Goal: Navigation & Orientation: Find specific page/section

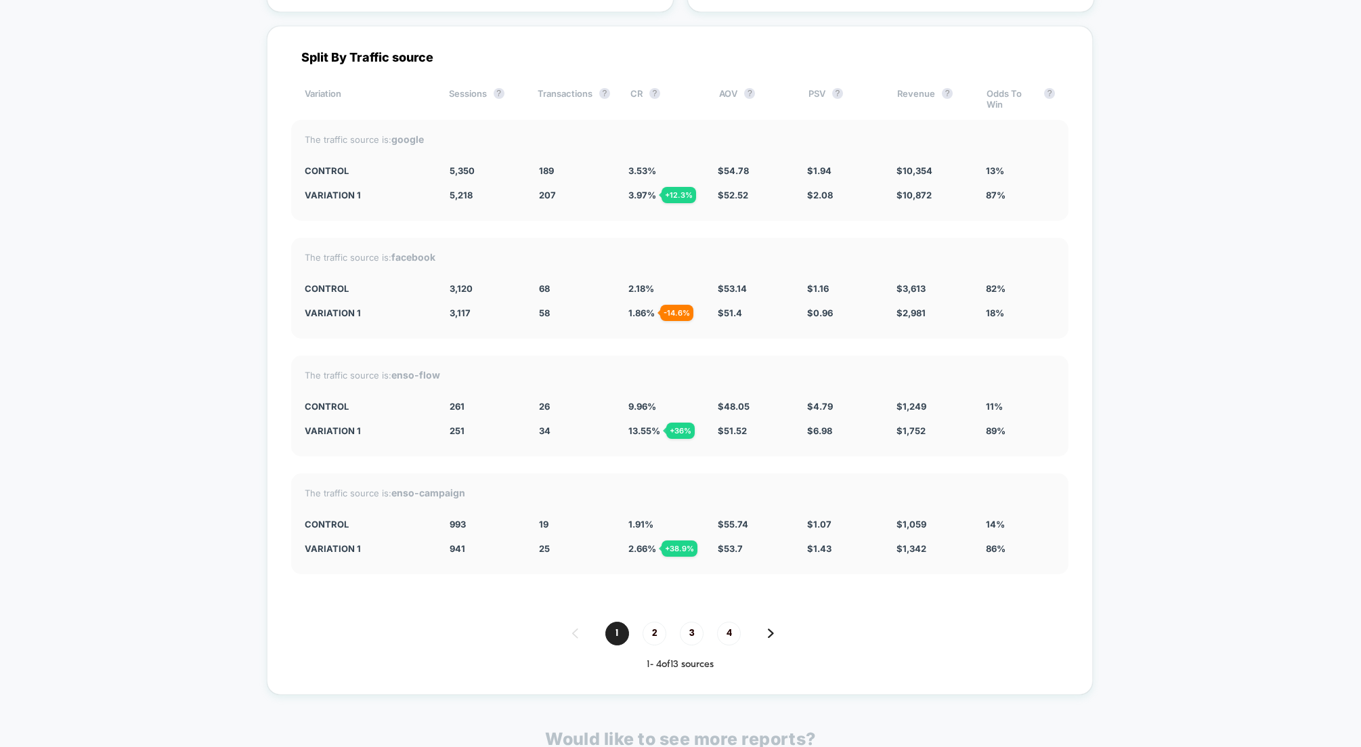
scroll to position [4792, 0]
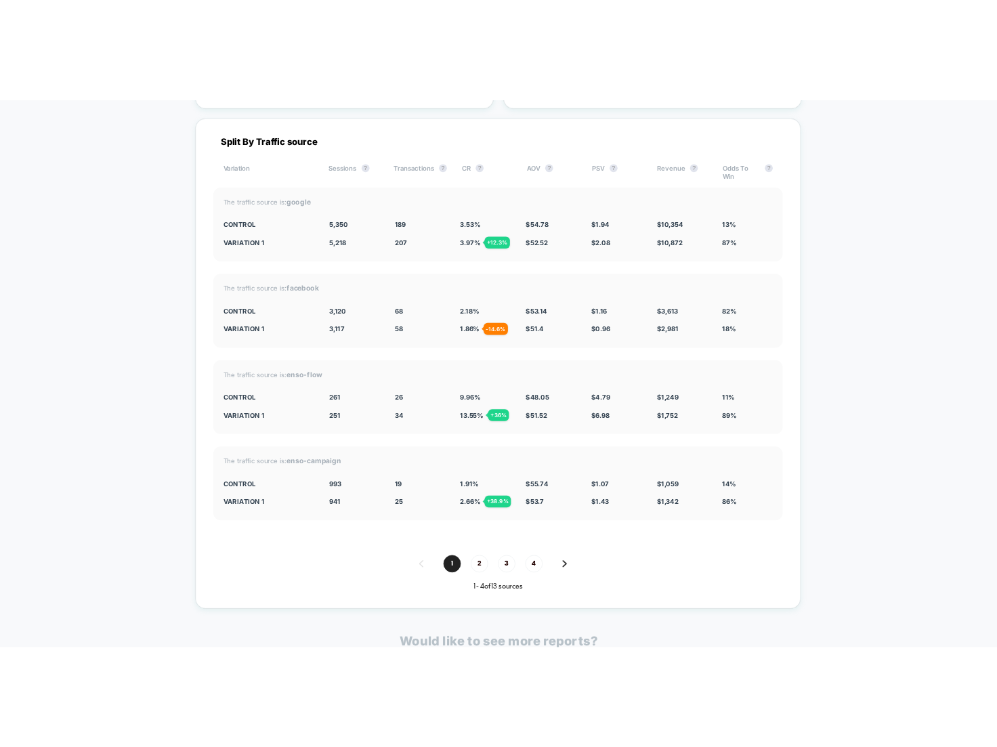
scroll to position [4780, 0]
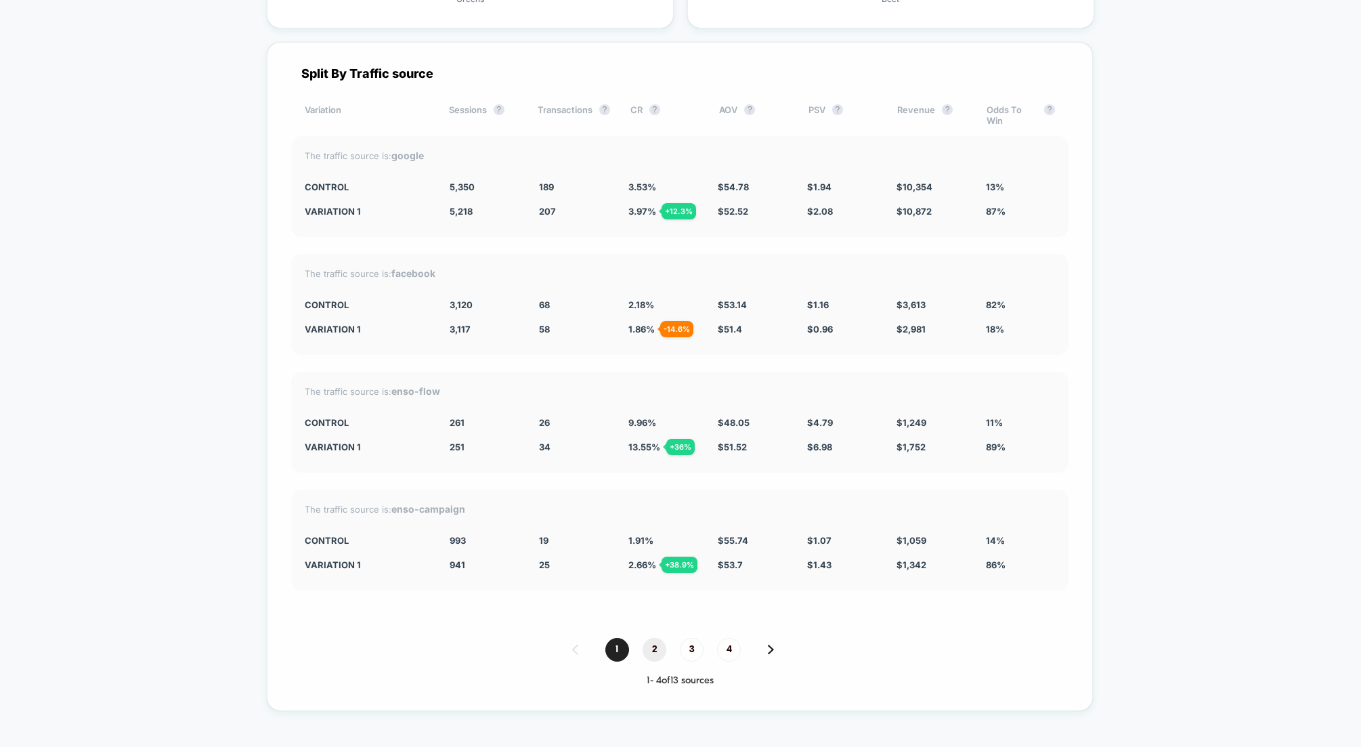
click at [658, 638] on span "2" at bounding box center [655, 650] width 24 height 24
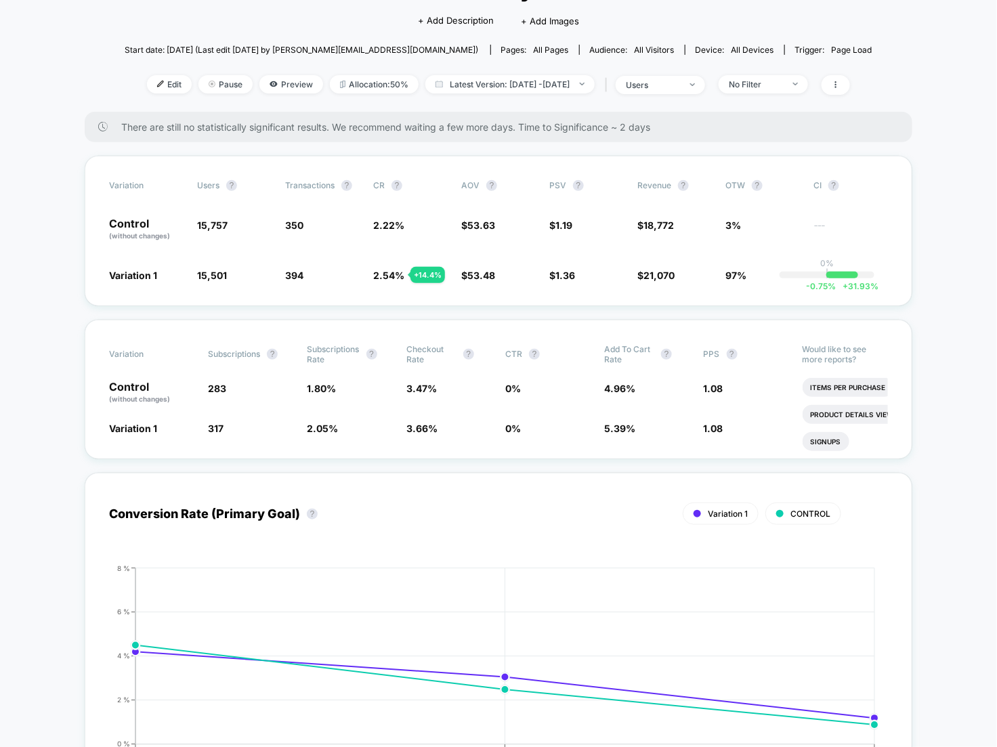
scroll to position [119, 0]
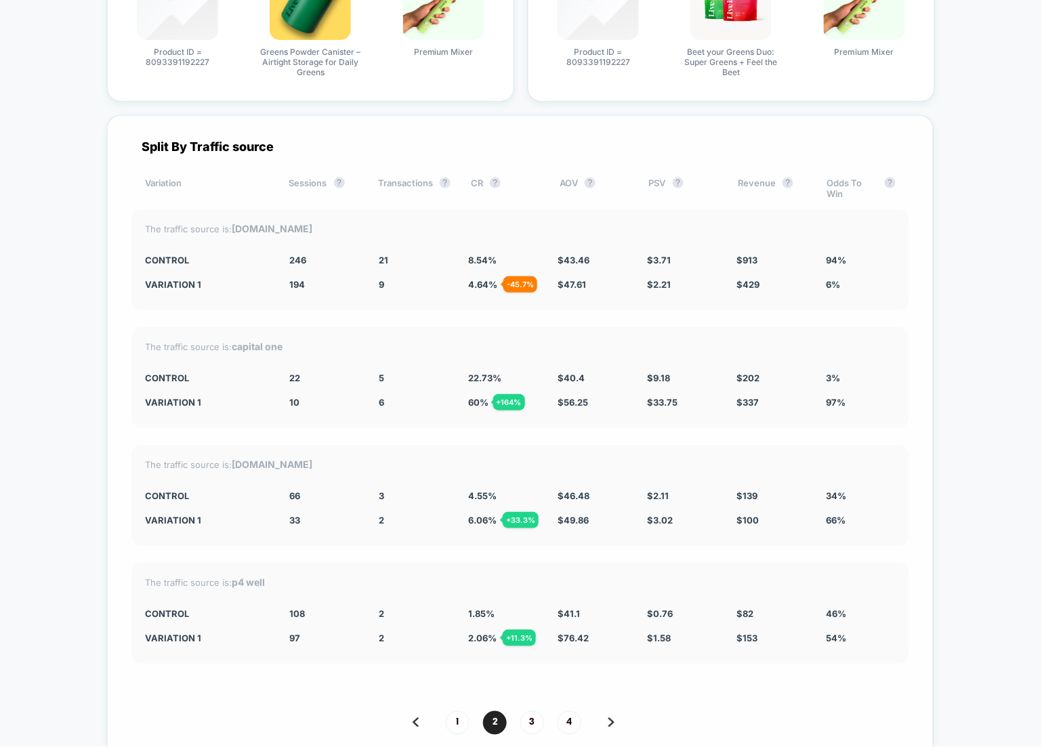
scroll to position [4715, 0]
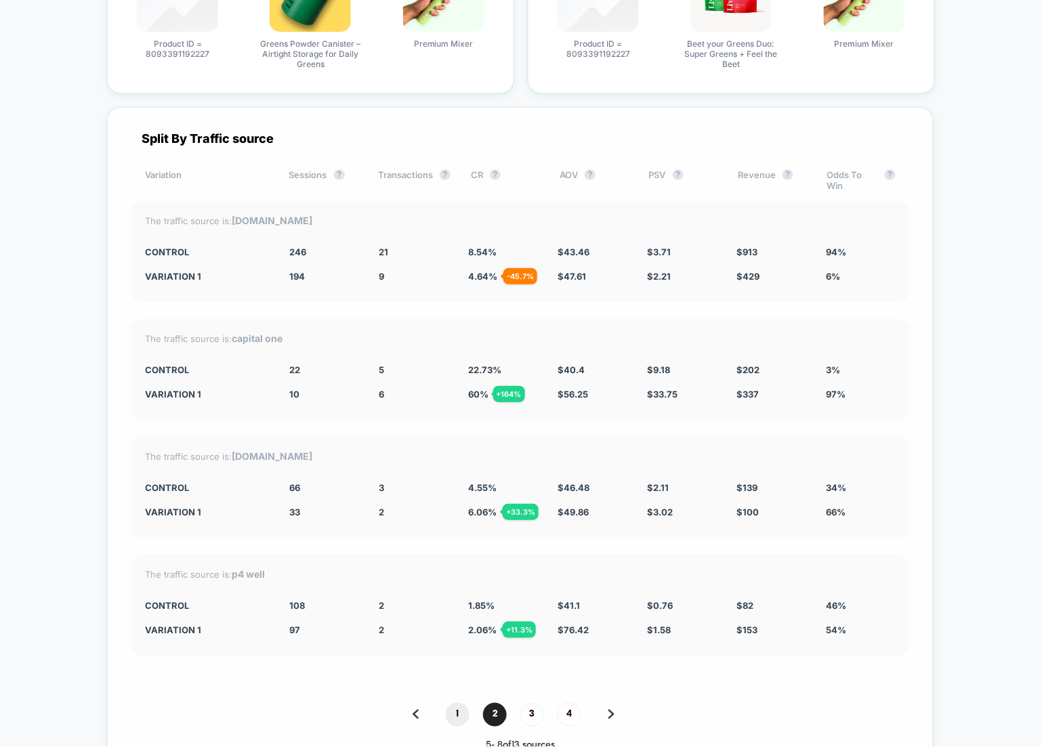
click at [455, 704] on span "1" at bounding box center [458, 715] width 24 height 24
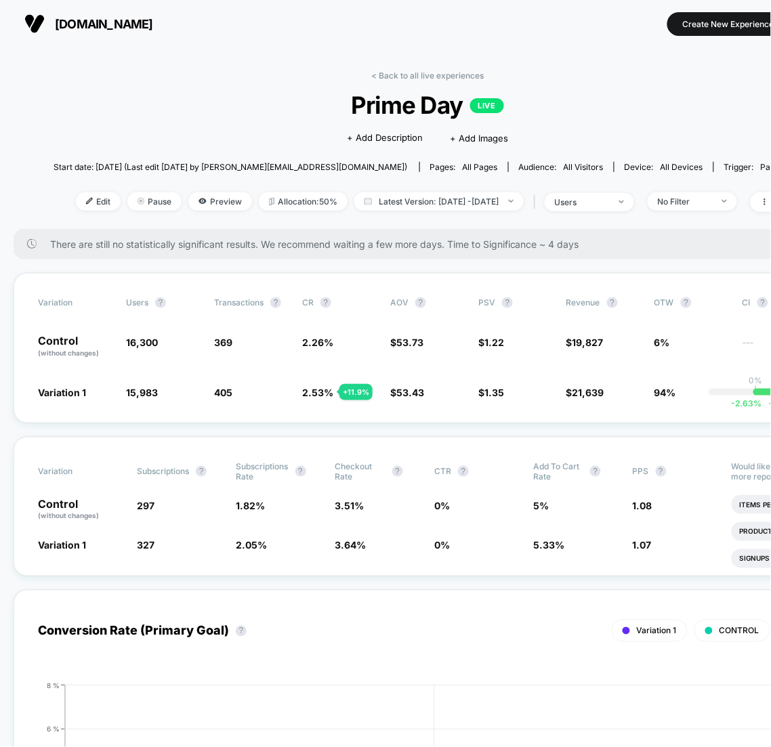
click at [232, 95] on span "Prime Day LIVE" at bounding box center [427, 105] width 673 height 28
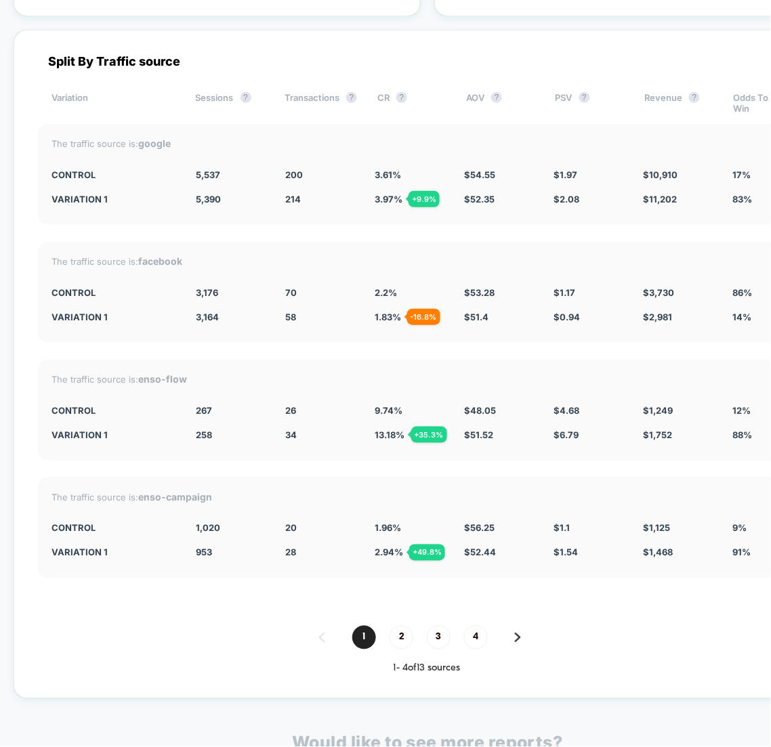
scroll to position [4787, 0]
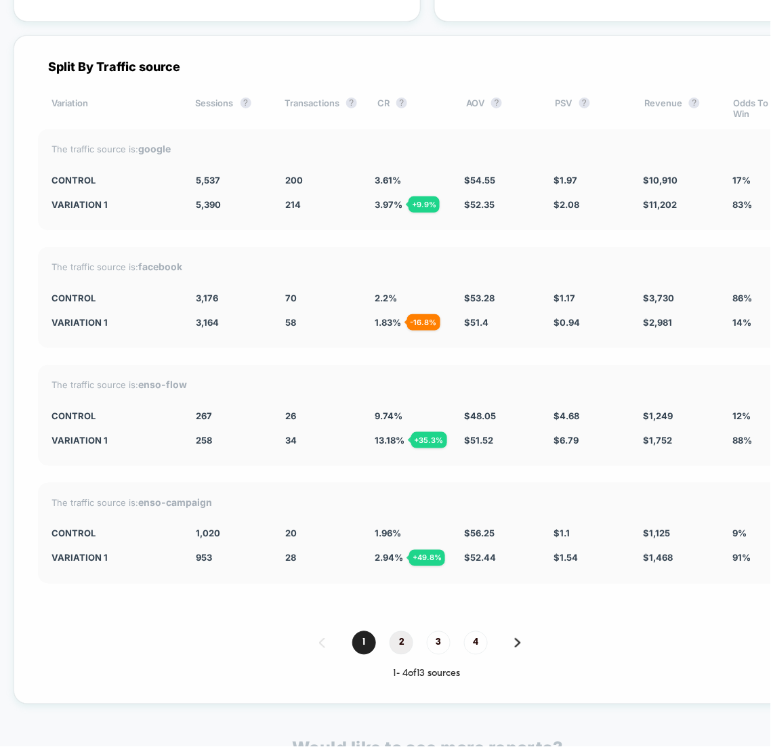
click at [401, 631] on span "2" at bounding box center [401, 643] width 24 height 24
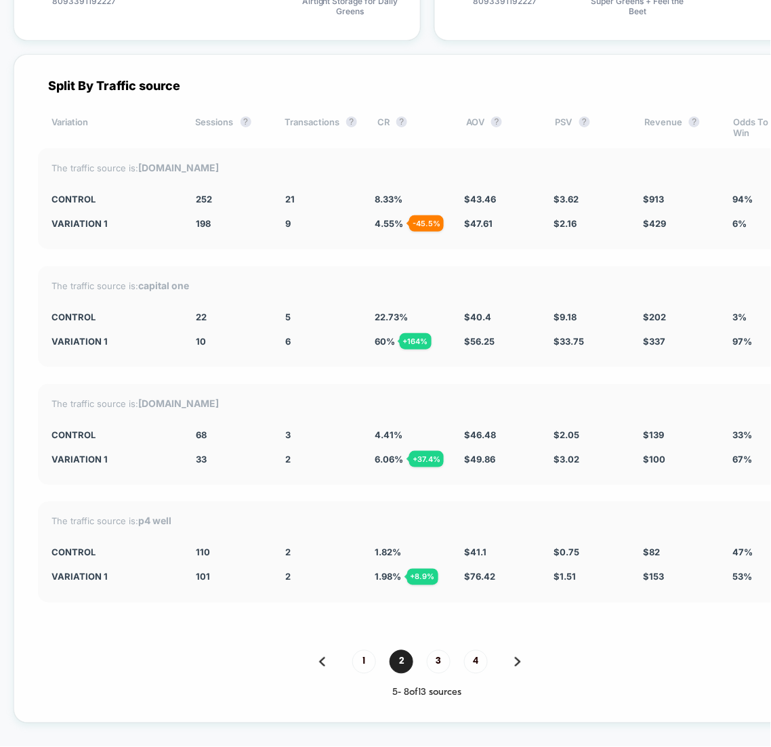
scroll to position [4749, 0]
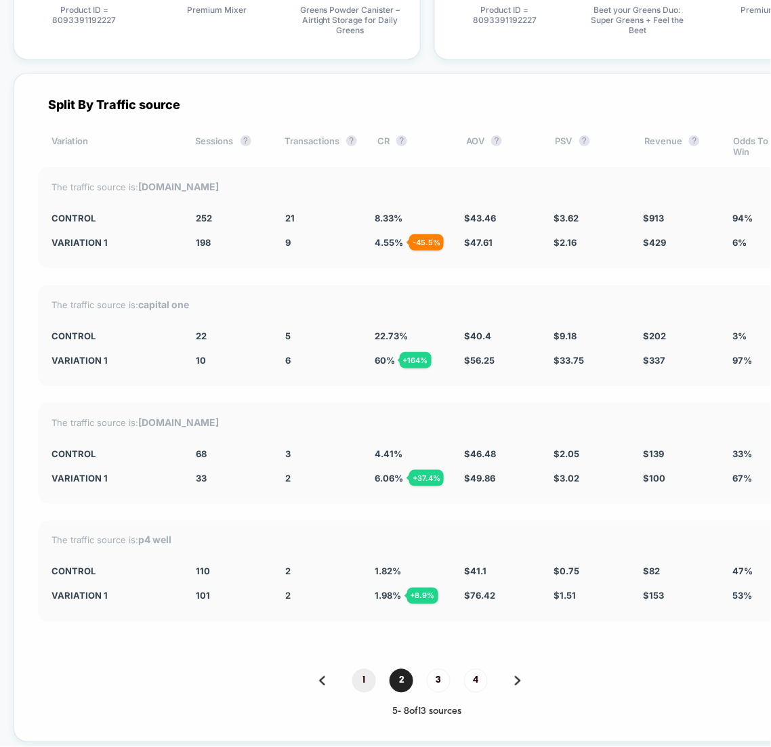
click at [361, 669] on span "1" at bounding box center [364, 681] width 24 height 24
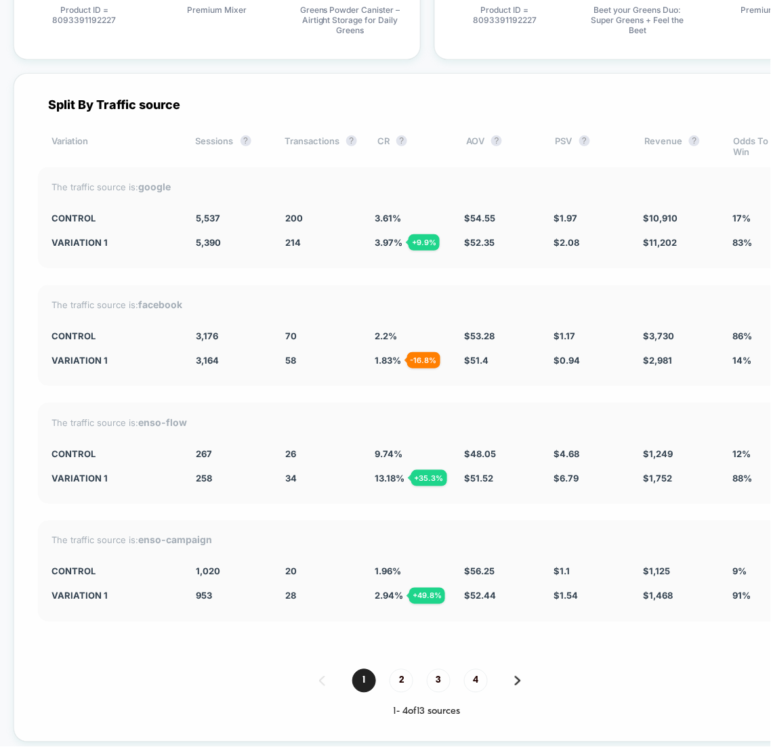
scroll to position [4770, 0]
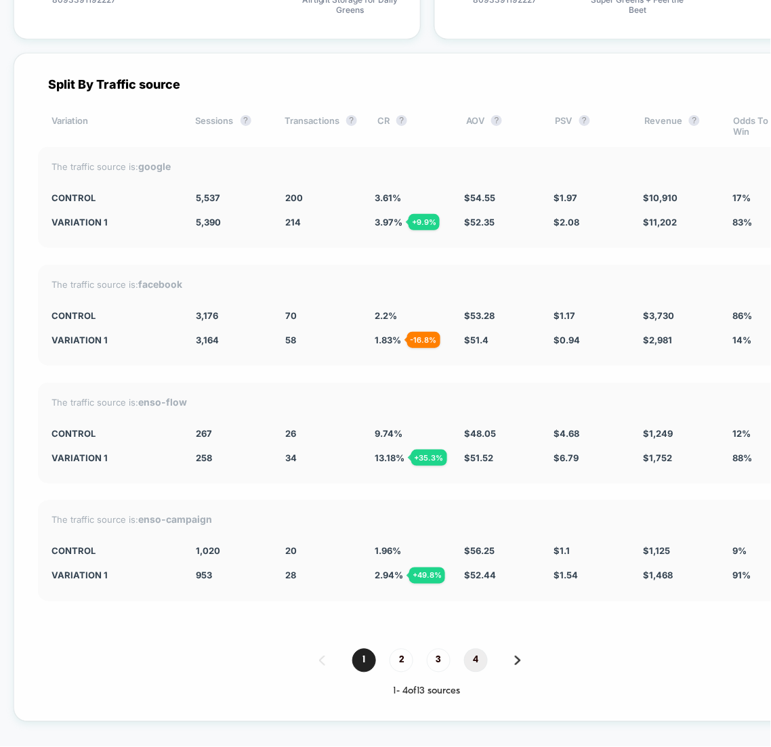
click at [468, 649] on span "4" at bounding box center [476, 661] width 24 height 24
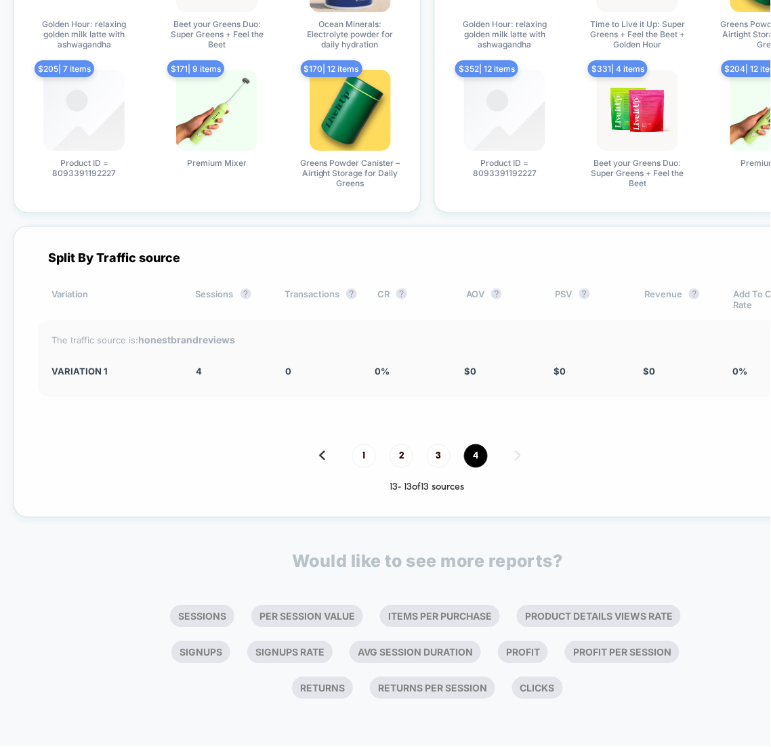
scroll to position [4584, 0]
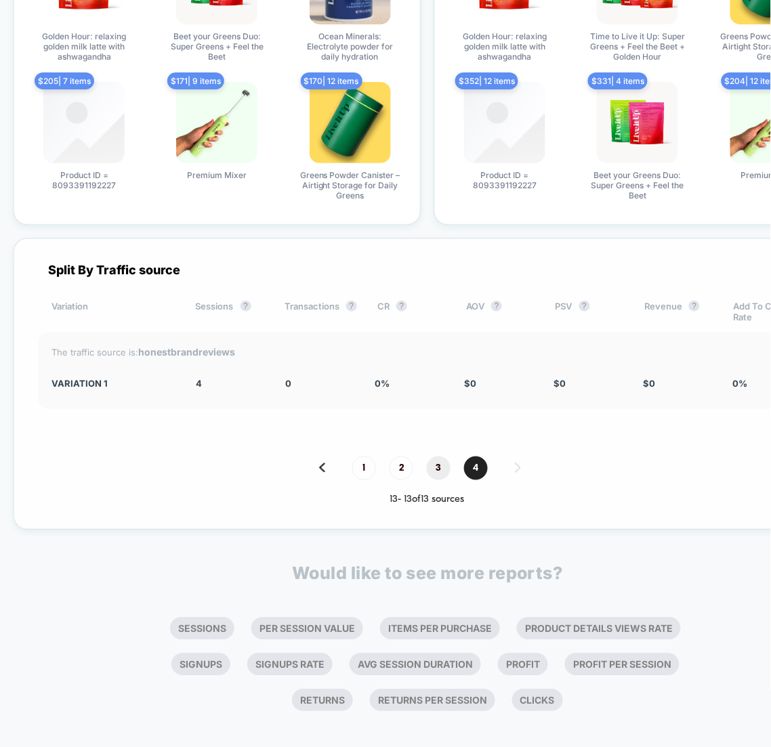
click at [438, 462] on span "3" at bounding box center [439, 469] width 24 height 24
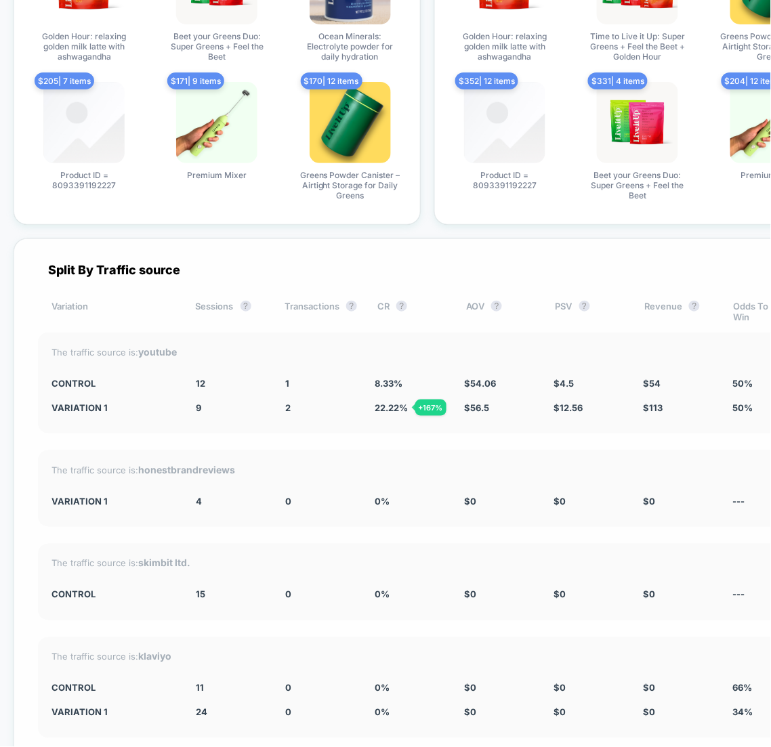
scroll to position [4770, 0]
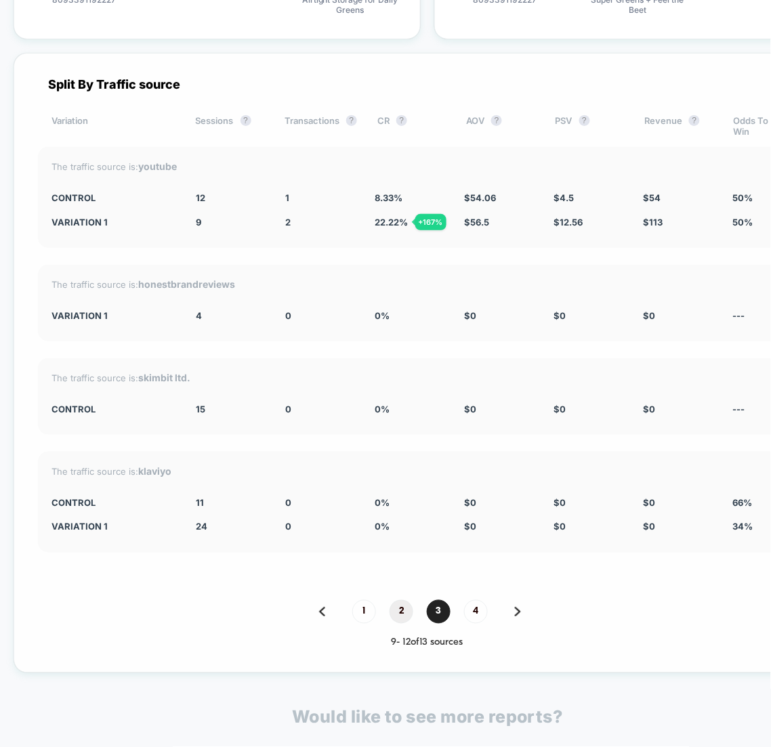
click at [405, 610] on span "2" at bounding box center [401, 612] width 24 height 24
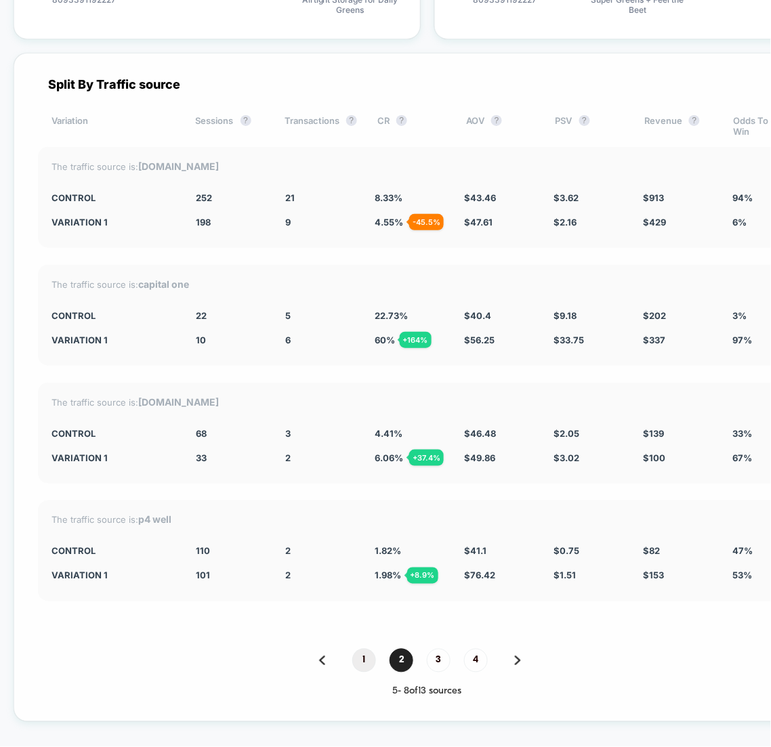
click at [364, 652] on span "1" at bounding box center [364, 661] width 24 height 24
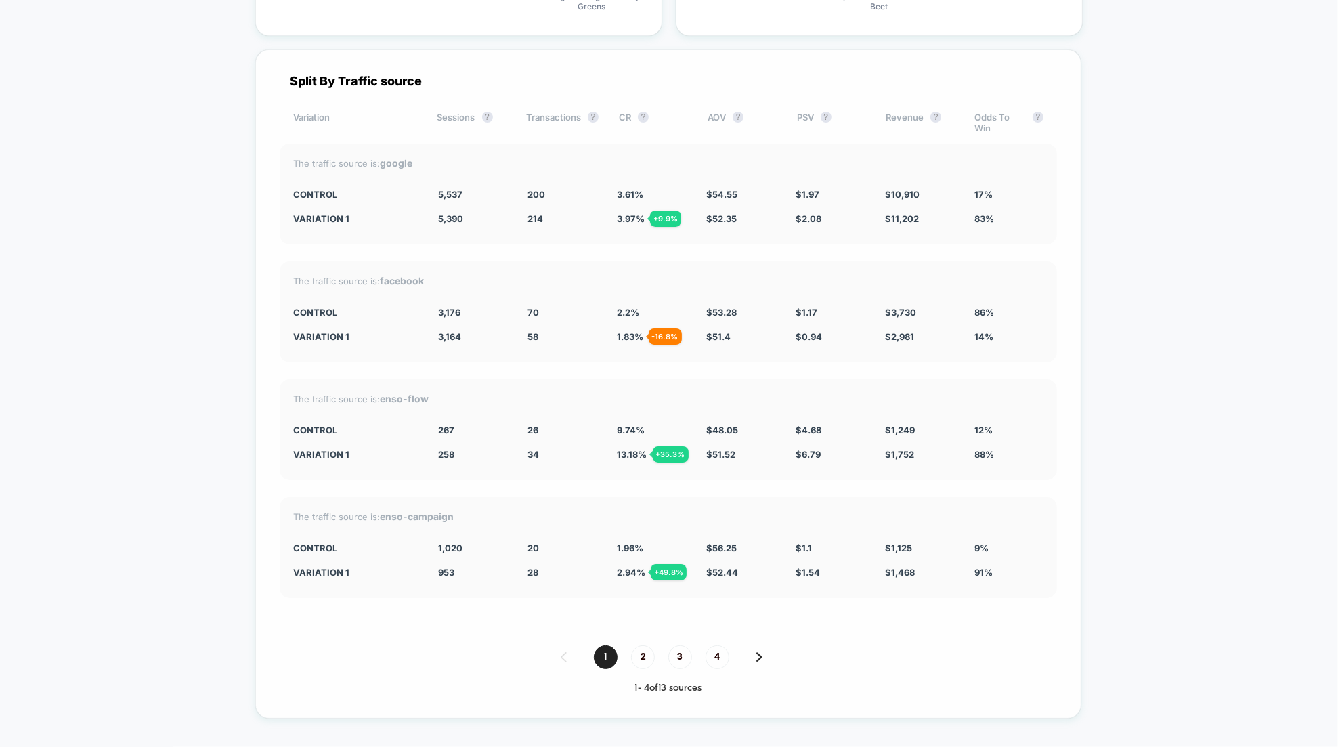
scroll to position [4789, 0]
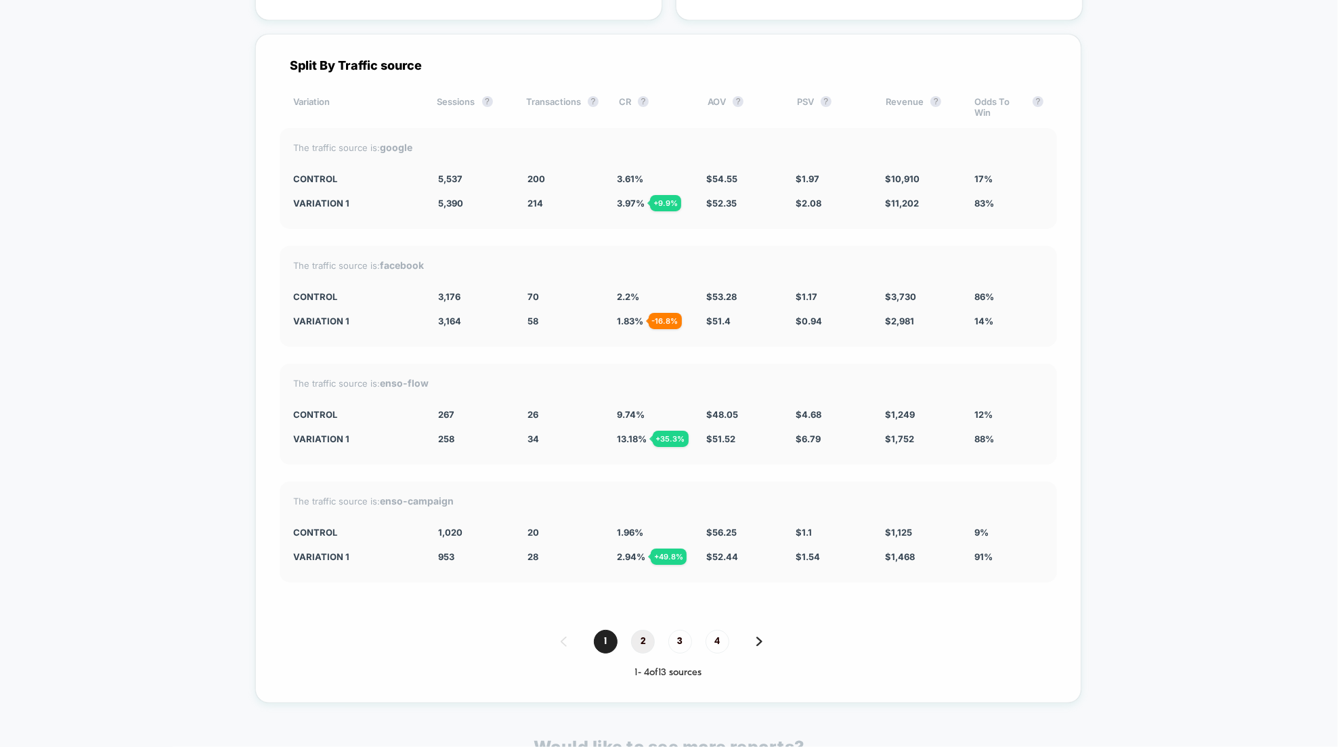
click at [645, 636] on span "2" at bounding box center [643, 642] width 24 height 24
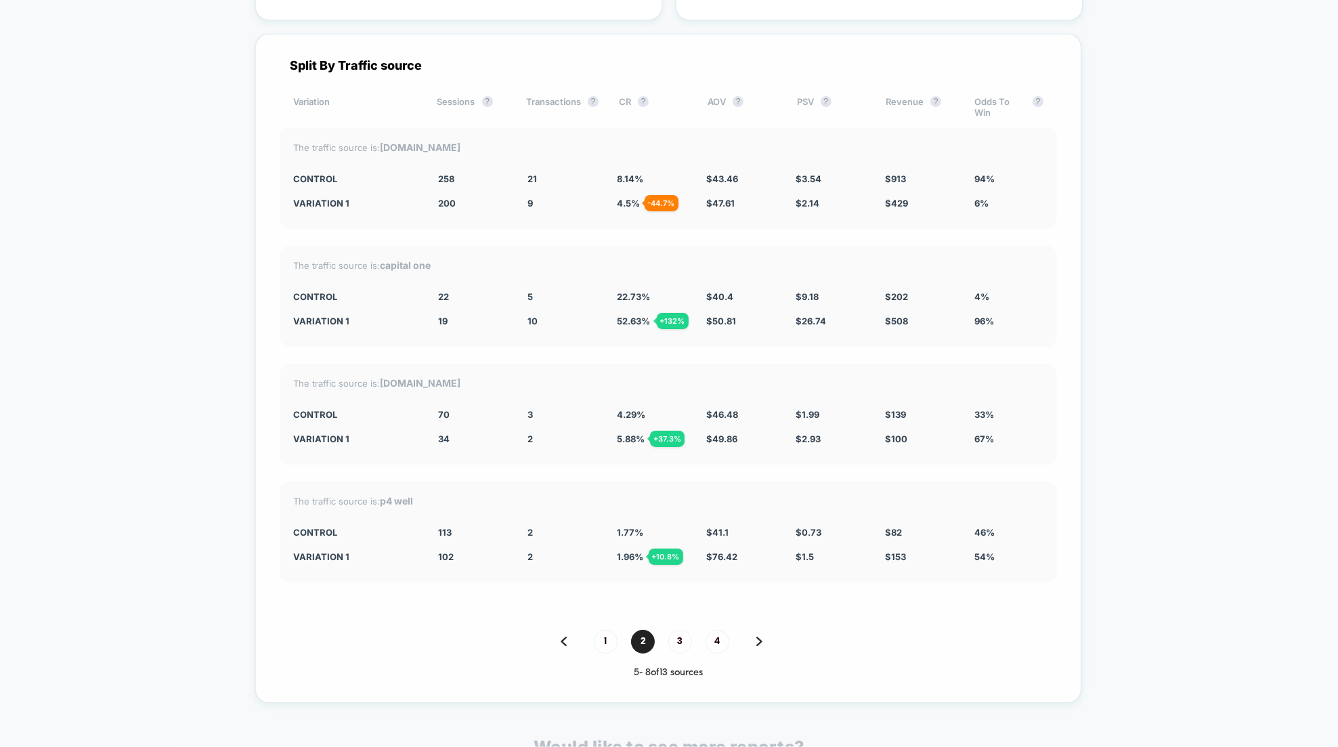
scroll to position [4769, 0]
